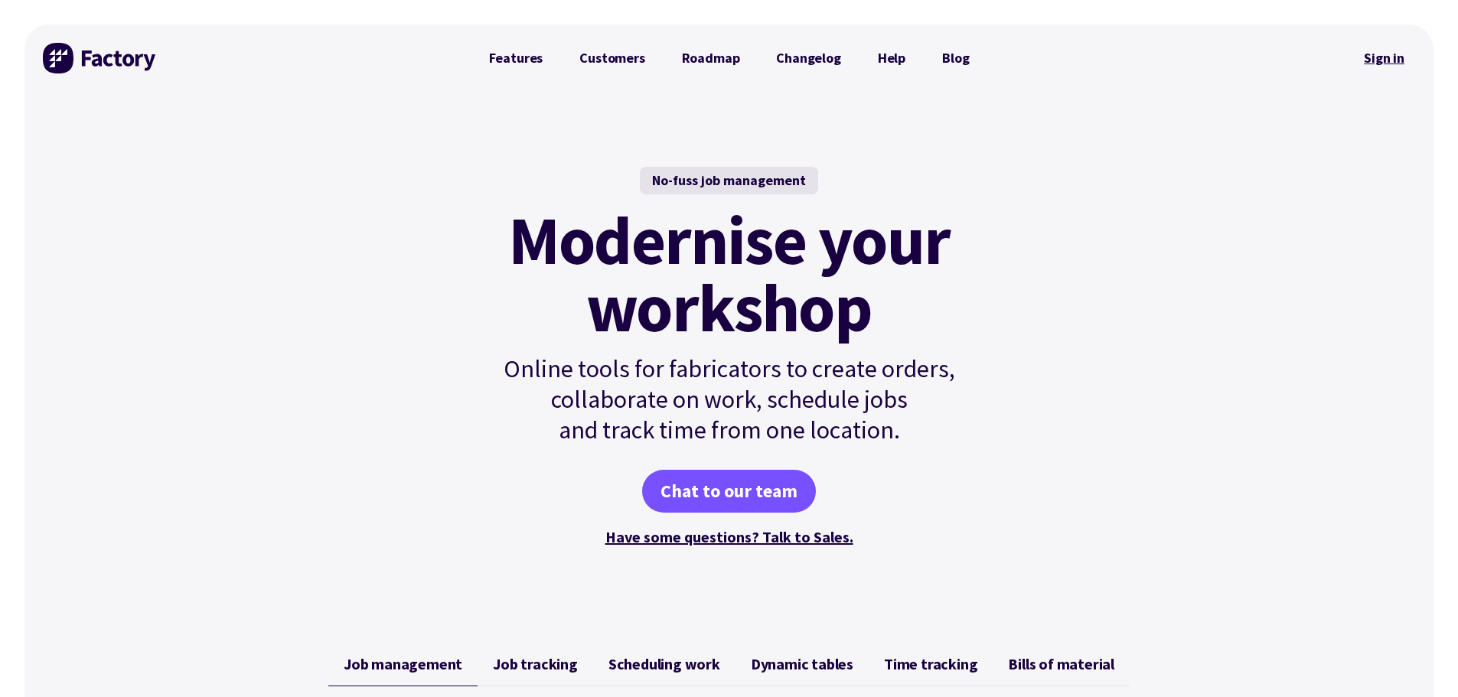
click at [1391, 58] on link "Sign in" at bounding box center [1384, 58] width 62 height 35
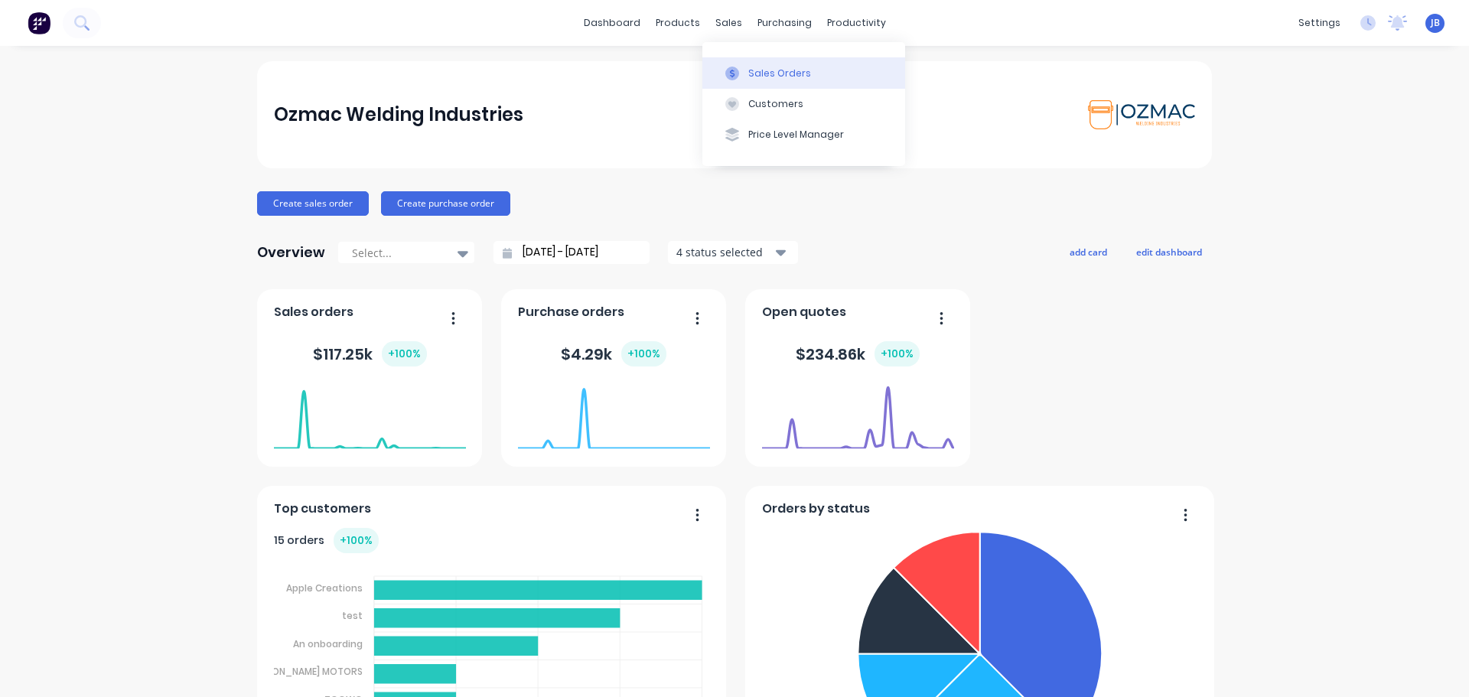
click at [750, 73] on div "Sales Orders" at bounding box center [779, 74] width 63 height 14
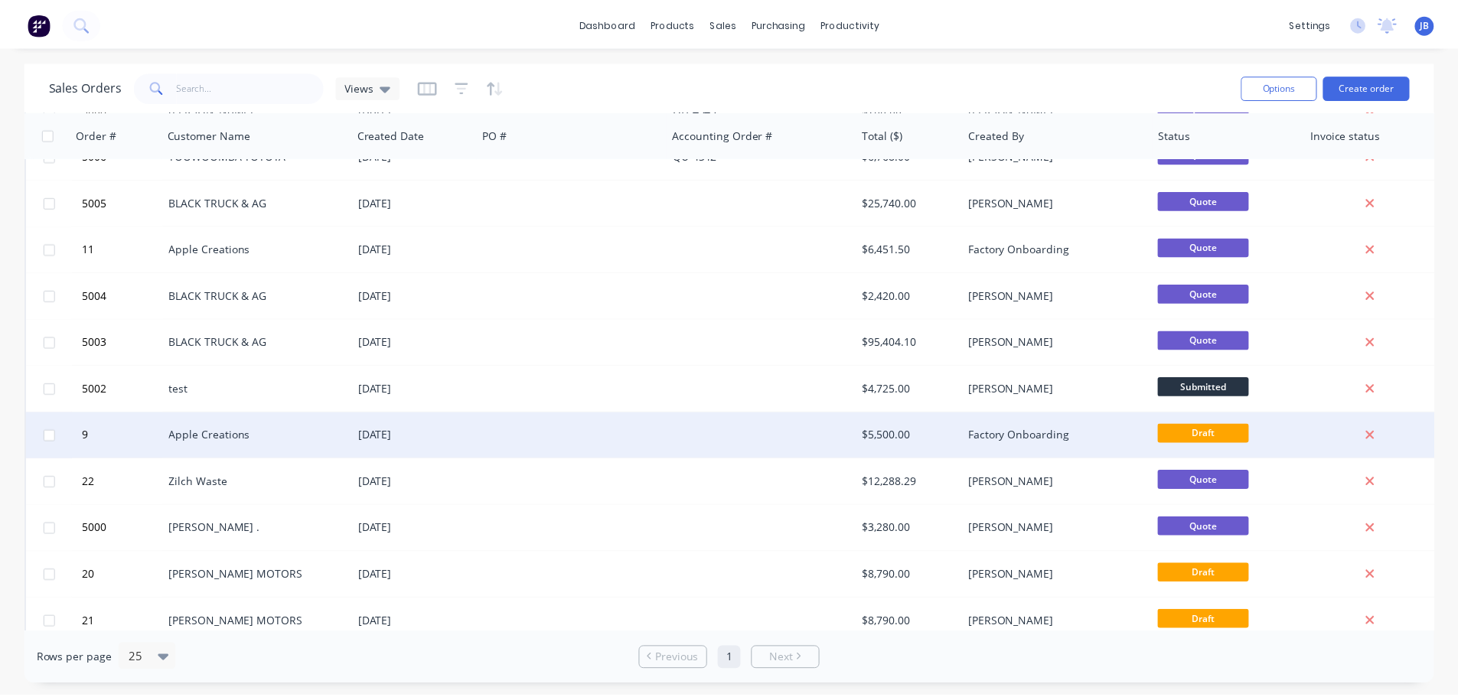
scroll to position [230, 0]
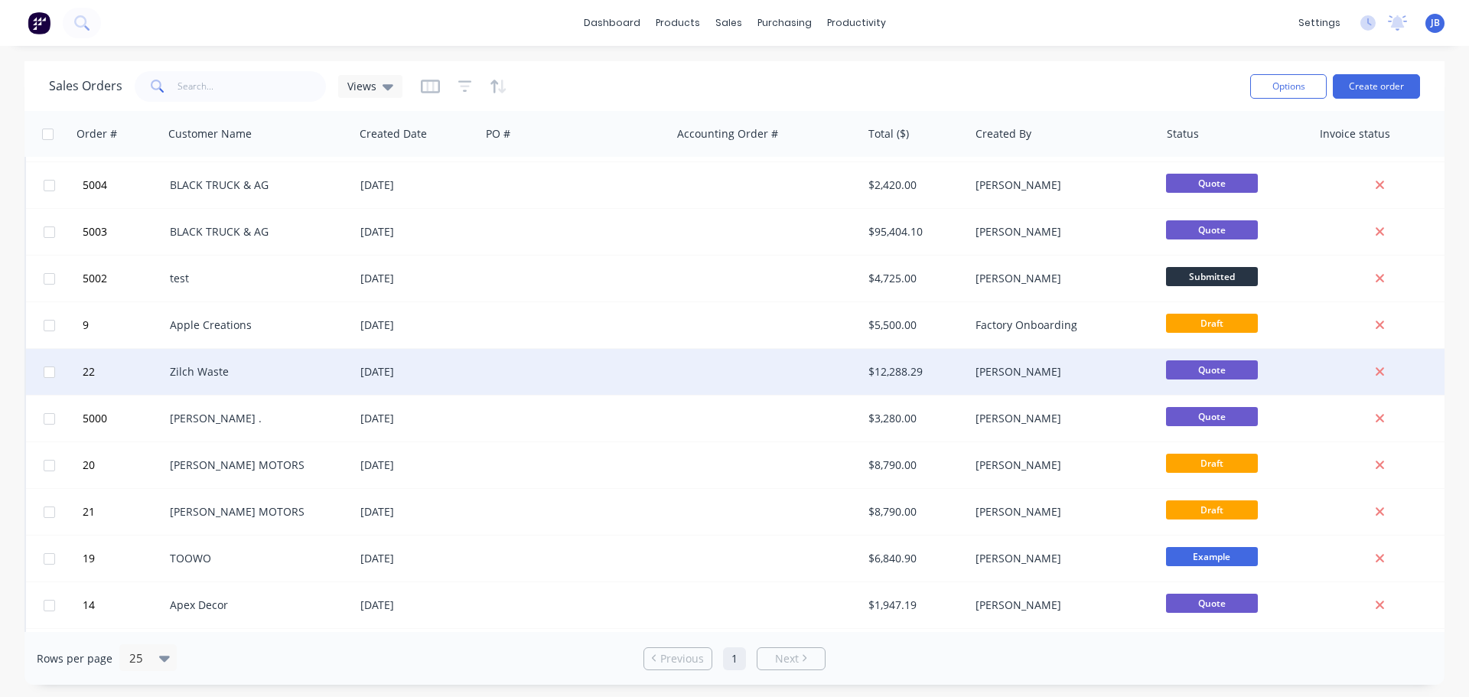
click at [293, 380] on div "Zilch Waste" at bounding box center [259, 372] width 191 height 46
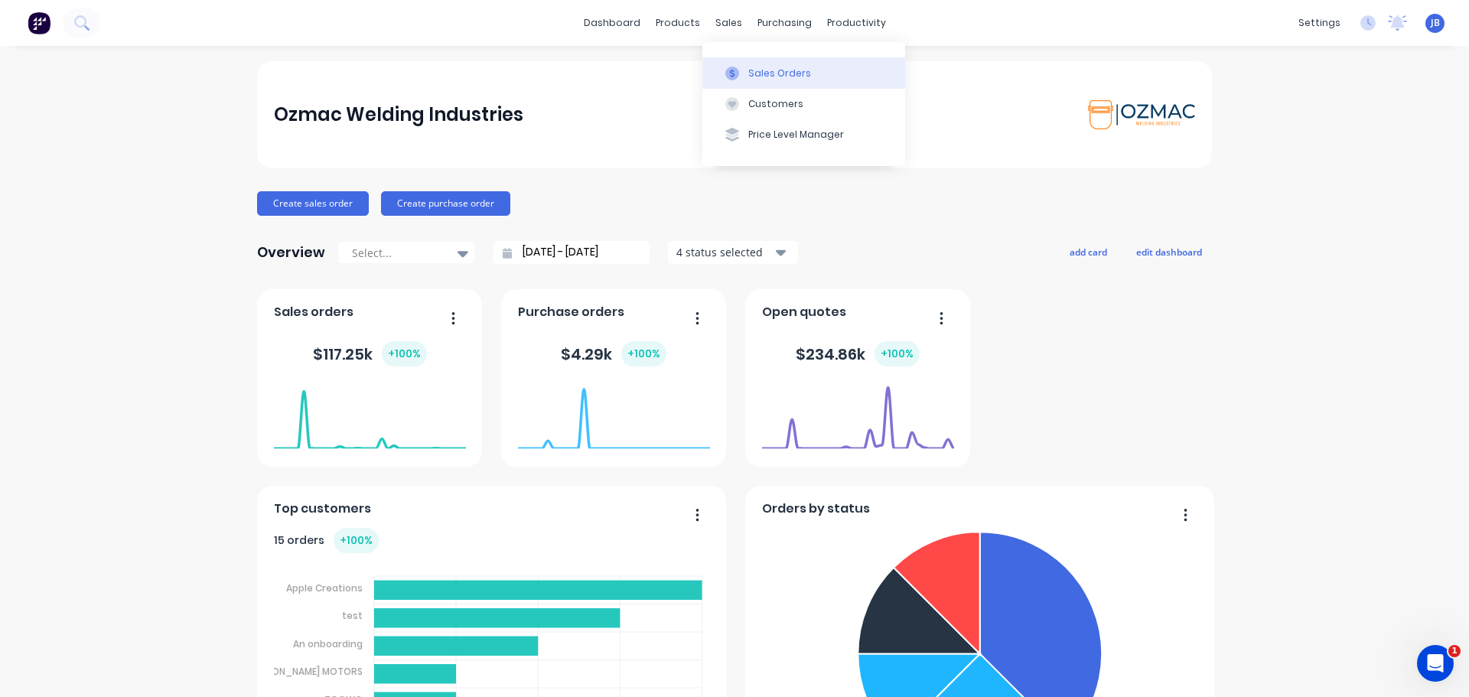
click at [775, 77] on div "Sales Orders" at bounding box center [779, 74] width 63 height 14
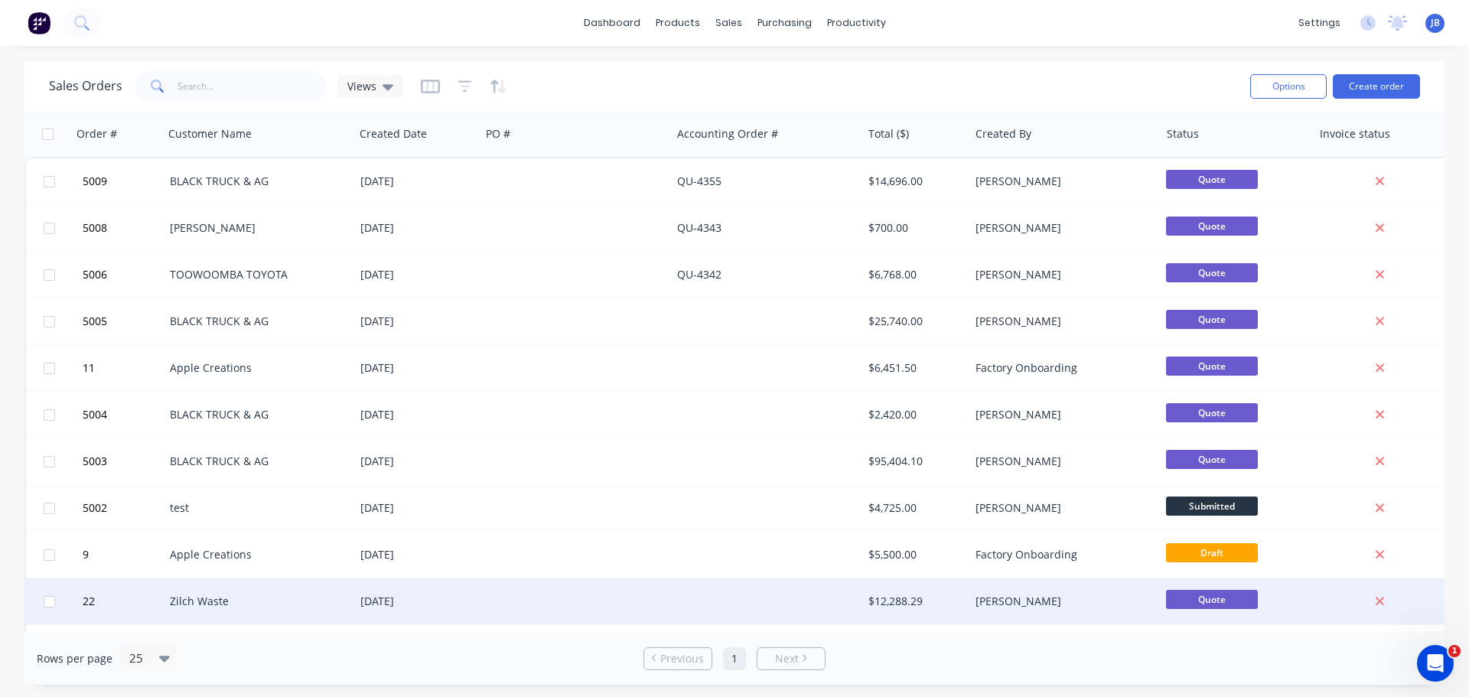
click at [208, 595] on div "Zilch Waste" at bounding box center [255, 601] width 170 height 15
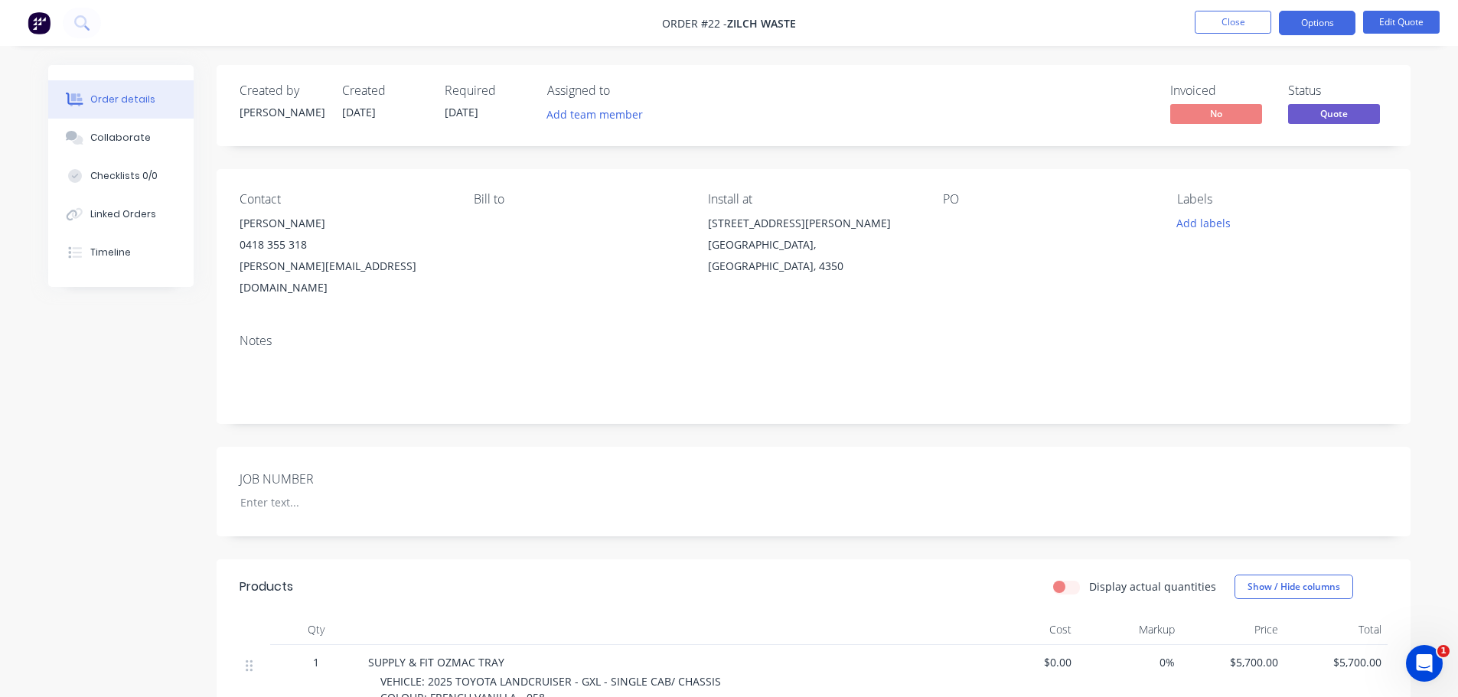
click at [1302, 9] on nav "Order #22 - Zilch Waste Close Options Edit Quote" at bounding box center [729, 23] width 1458 height 46
click at [1306, 18] on button "Options" at bounding box center [1317, 23] width 77 height 24
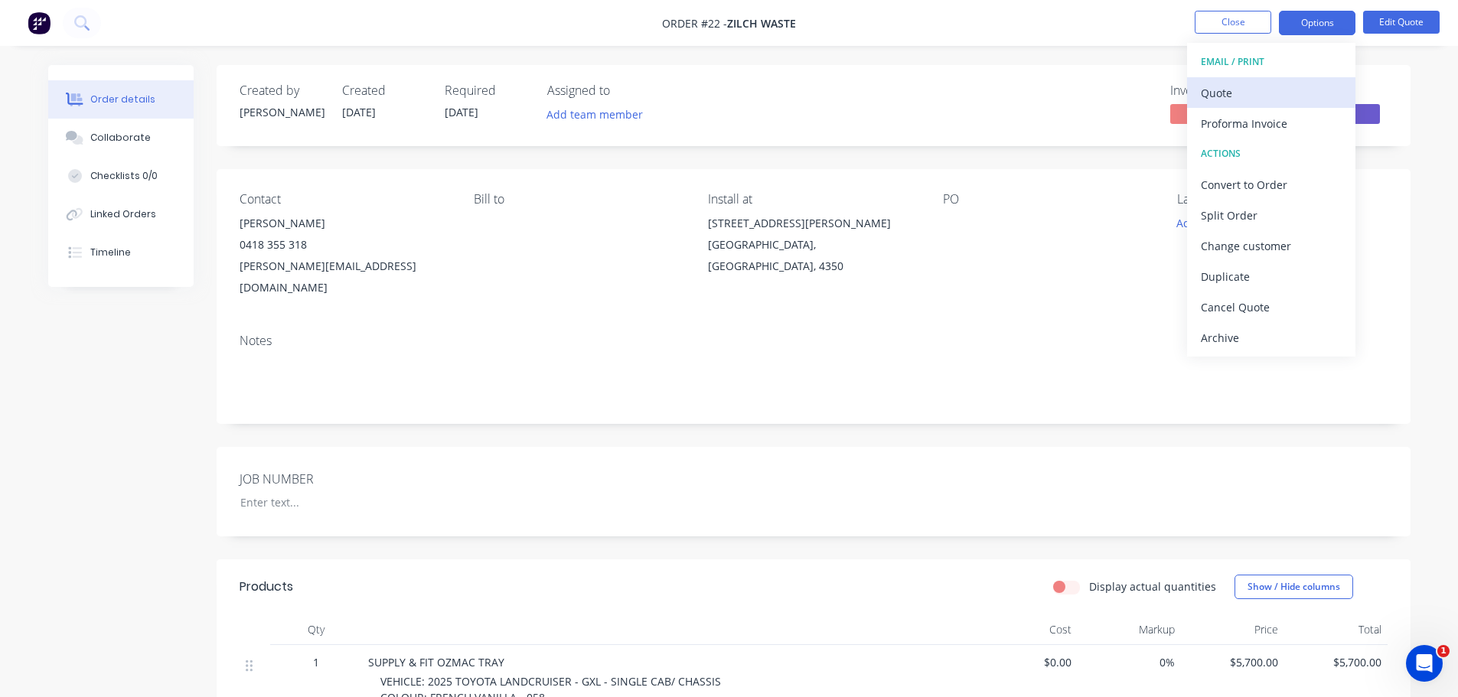
click at [1237, 94] on div "Quote" at bounding box center [1271, 93] width 141 height 22
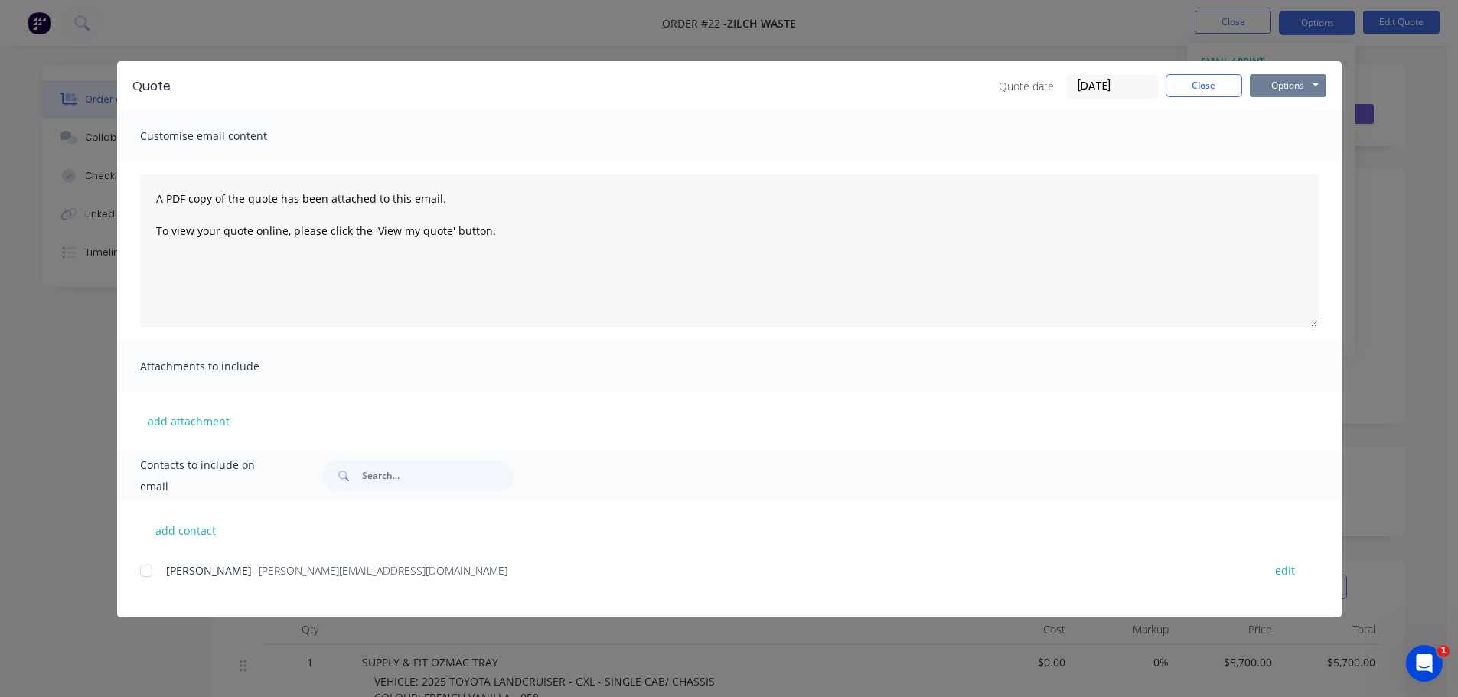
click at [1286, 83] on button "Options" at bounding box center [1288, 85] width 77 height 23
click at [1293, 142] on button "Print" at bounding box center [1299, 137] width 98 height 25
click at [1194, 85] on button "Close" at bounding box center [1203, 85] width 77 height 23
